Goal: Transaction & Acquisition: Purchase product/service

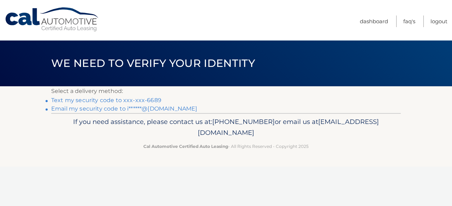
click at [114, 100] on link "Text my security code to xxx-xxx-6689" at bounding box center [106, 100] width 110 height 7
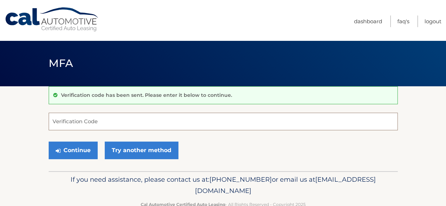
click at [109, 121] on input "Verification Code" at bounding box center [223, 122] width 349 height 18
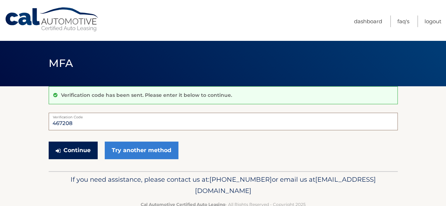
type input "467208"
click at [76, 150] on button "Continue" at bounding box center [73, 151] width 49 height 18
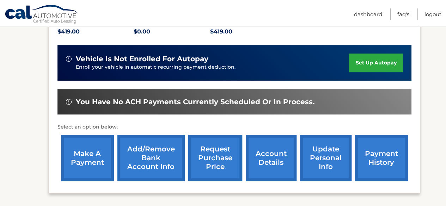
scroll to position [160, 0]
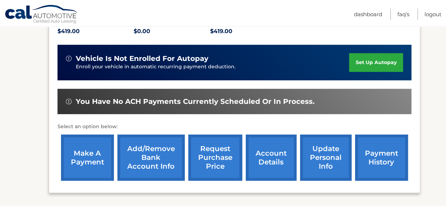
click at [88, 160] on link "make a payment" at bounding box center [87, 158] width 53 height 46
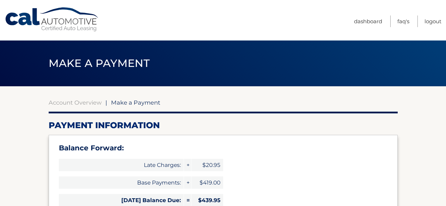
select select "OGY0ZDFjODQtZGRkMS00NWZiLTkyYTctMzIwZmI2ZDFmNGZj"
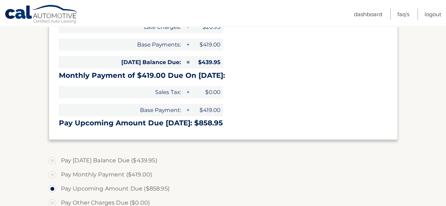
scroll to position [164, 0]
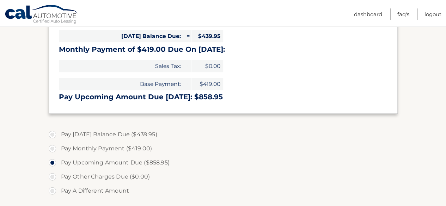
click at [53, 135] on label "Pay Today's Balance Due ($439.95)" at bounding box center [223, 135] width 349 height 14
click at [53, 135] on input "Pay Today's Balance Due ($439.95)" at bounding box center [55, 133] width 7 height 11
radio input "true"
type input "439.95"
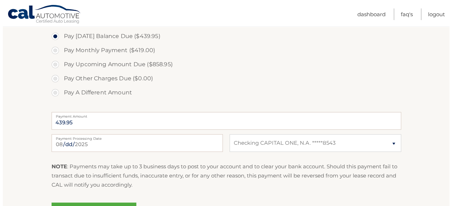
scroll to position [303, 0]
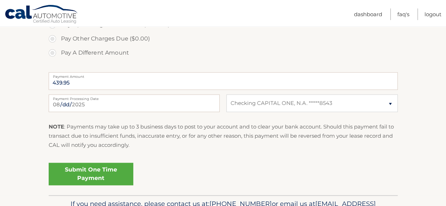
click at [87, 174] on link "Submit One Time Payment" at bounding box center [91, 174] width 85 height 23
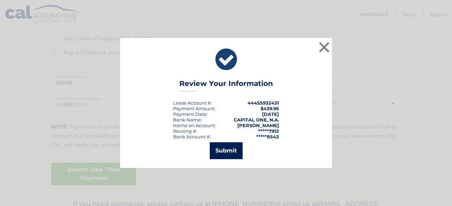
click at [221, 151] on button "Submit" at bounding box center [226, 151] width 33 height 17
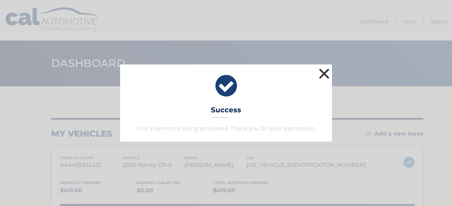
click at [326, 75] on button "×" at bounding box center [324, 74] width 14 height 14
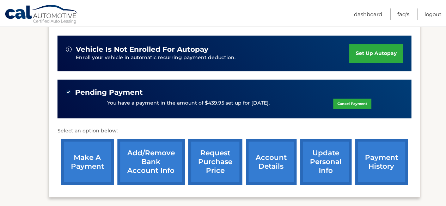
scroll to position [75, 0]
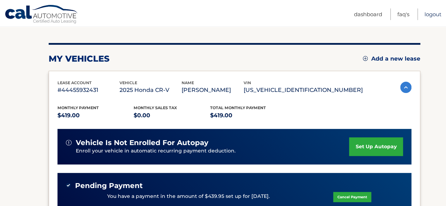
click at [434, 14] on link "Logout" at bounding box center [433, 14] width 17 height 12
